Goal: Task Accomplishment & Management: Complete application form

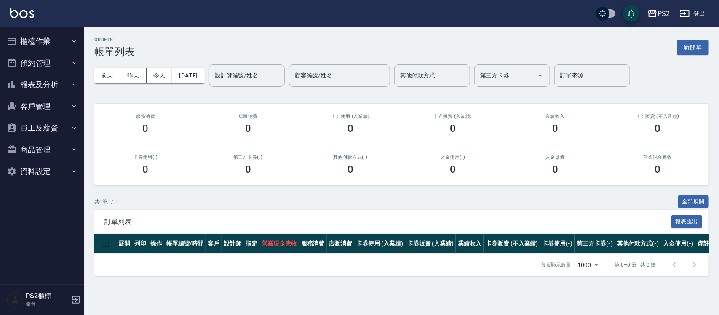
click at [27, 41] on button "櫃檯作業" at bounding box center [42, 41] width 78 height 22
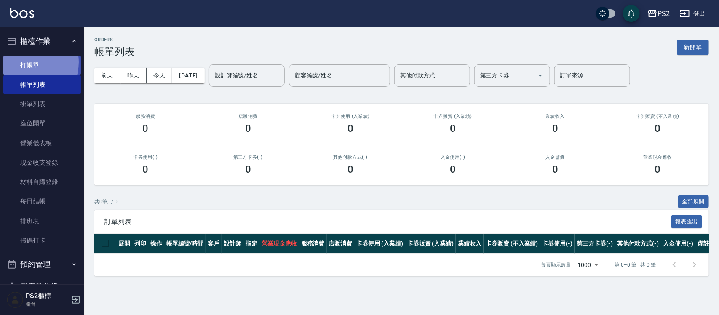
click at [26, 62] on link "打帳單" at bounding box center [42, 65] width 78 height 19
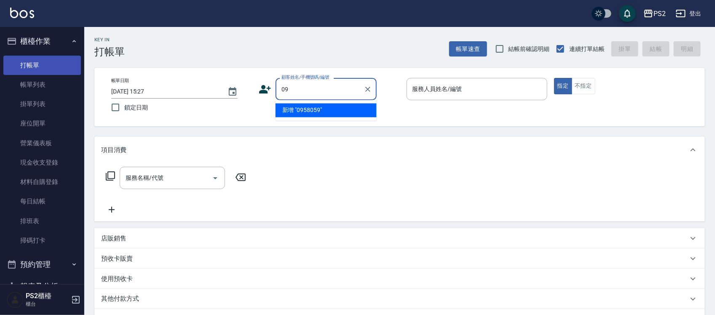
type input "0"
type input "0958005957"
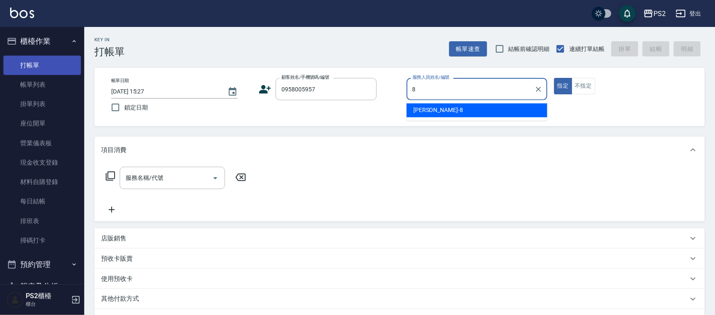
type input "Lori-8"
type button "true"
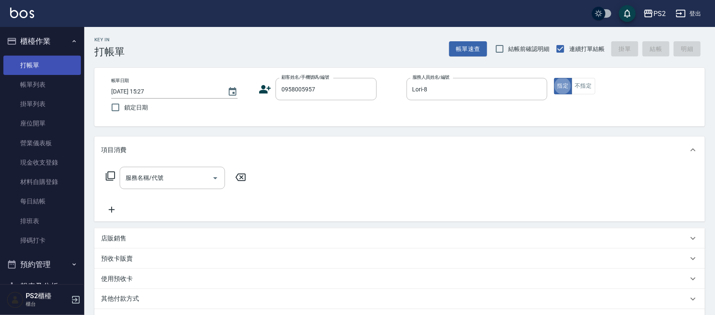
type input "陳正鄭/0958005957/"
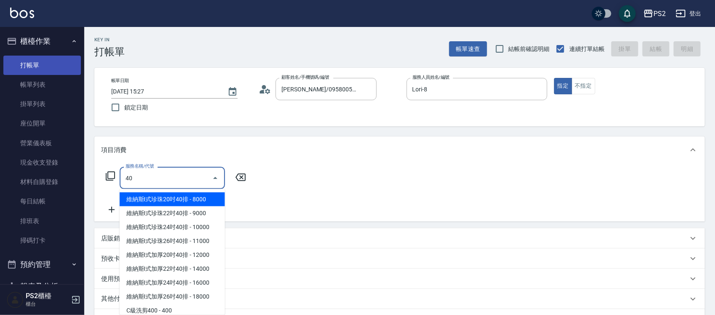
type input "4"
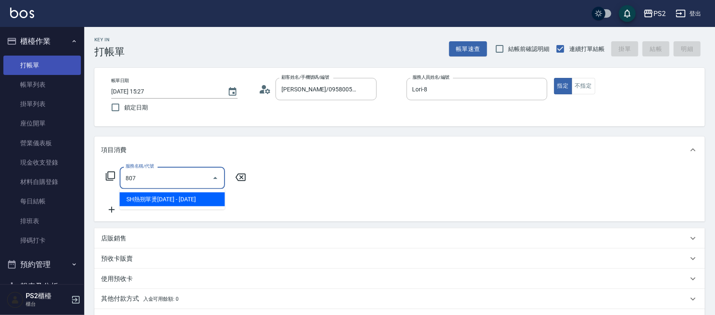
type input "SH熱朔單燙2000(807)"
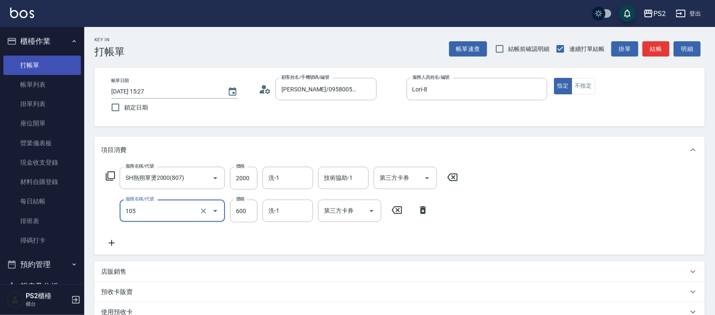
type input "A級洗剪600(105)"
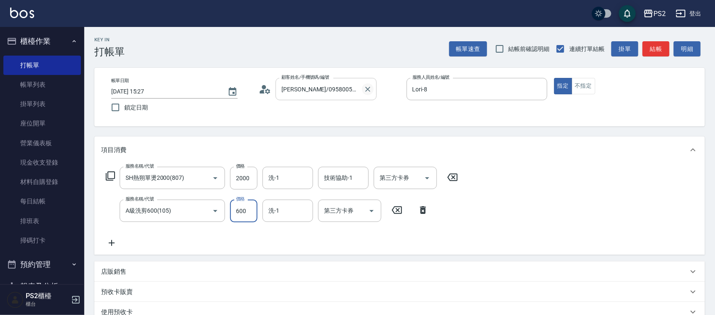
click at [368, 86] on icon "Clear" at bounding box center [368, 89] width 8 height 8
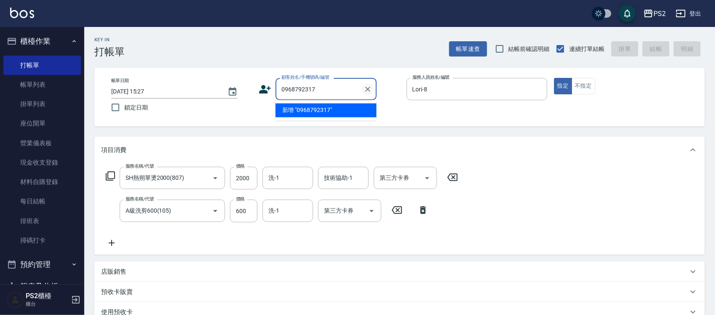
type input "0968792317"
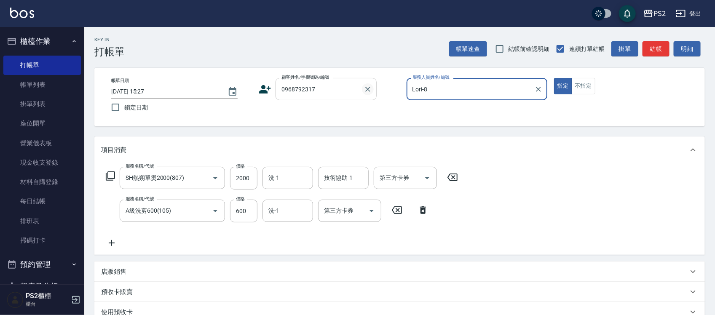
type input "Lori-81"
type input "毛元正/0968792317/"
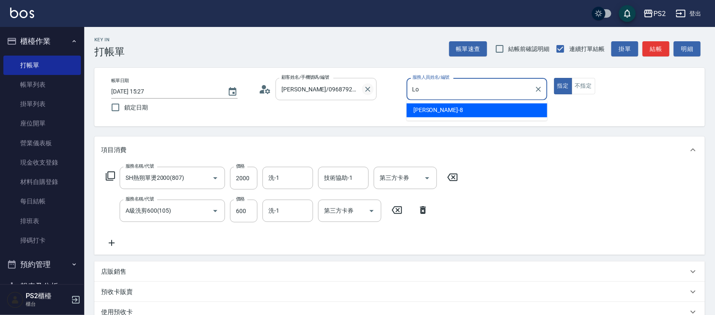
type input "L"
type input "Polly-1"
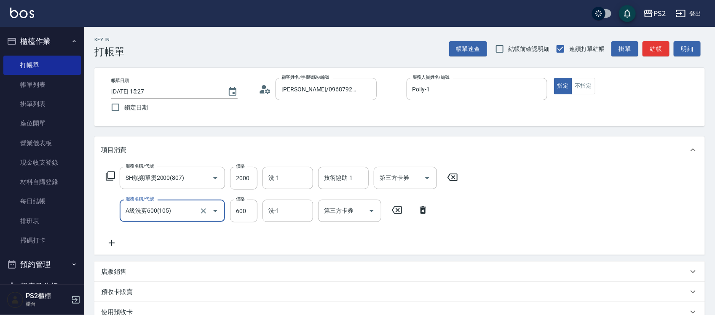
click at [422, 207] on icon at bounding box center [423, 210] width 6 height 8
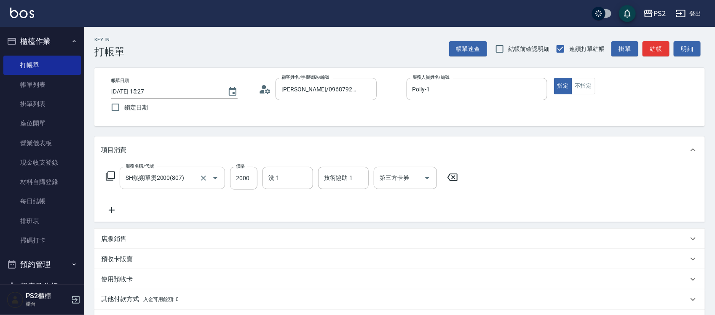
drag, startPoint x: 187, startPoint y: 180, endPoint x: 183, endPoint y: 176, distance: 6.3
click at [187, 179] on input "SH熱朔單燙2000(807)" at bounding box center [160, 178] width 74 height 15
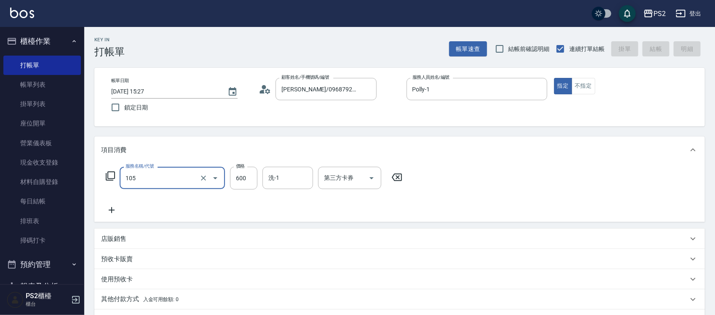
type input "105"
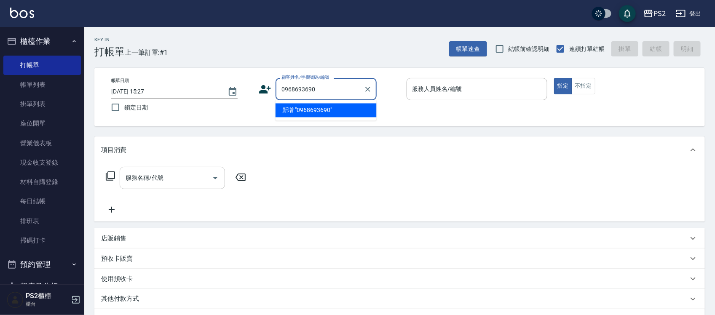
type input "0968693690"
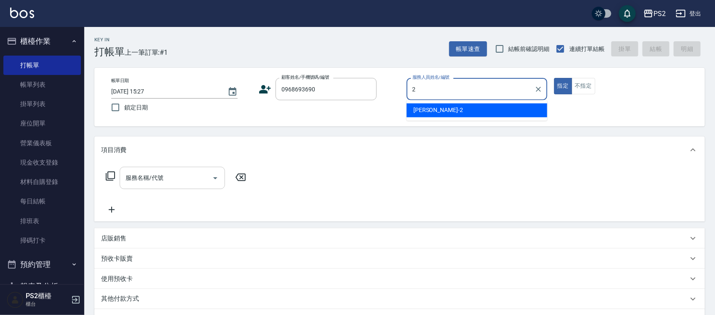
type input "Jason-2"
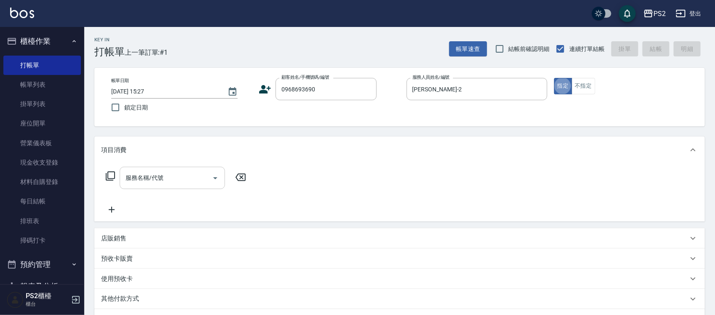
type input "施威任/0968693690/"
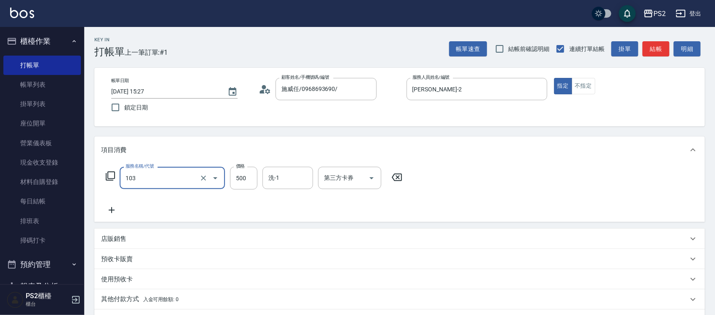
type input "B級洗剪500(103)"
type input "3"
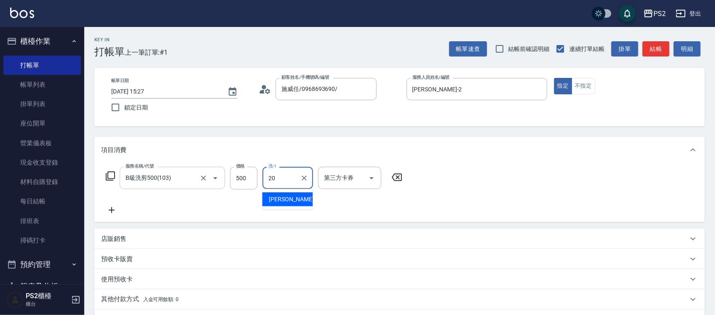
type input "冠霖-20"
